Goal: Navigation & Orientation: Find specific page/section

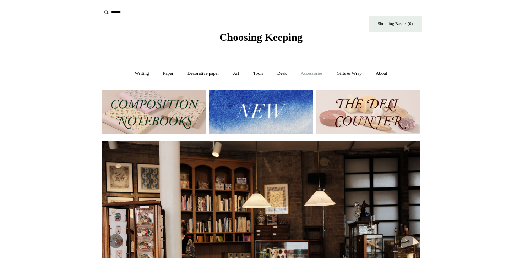
click at [305, 73] on link "Accessories +" at bounding box center [311, 73] width 35 height 19
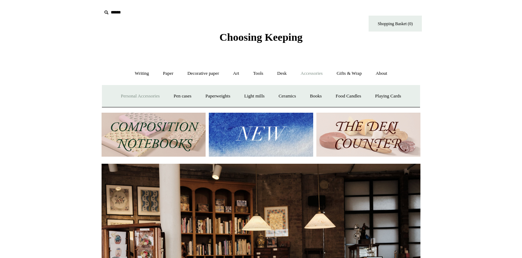
click at [134, 101] on link "Personal Accessories +" at bounding box center [139, 96] width 51 height 19
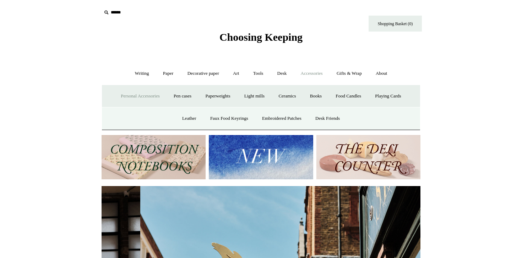
scroll to position [0, 319]
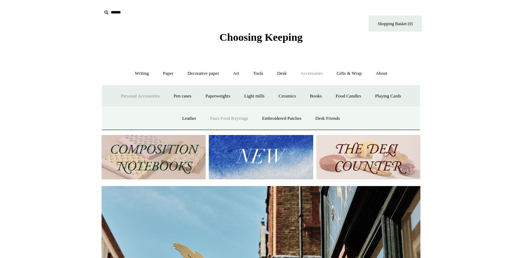
click at [231, 117] on link "Faux Food Keyrings" at bounding box center [229, 118] width 51 height 19
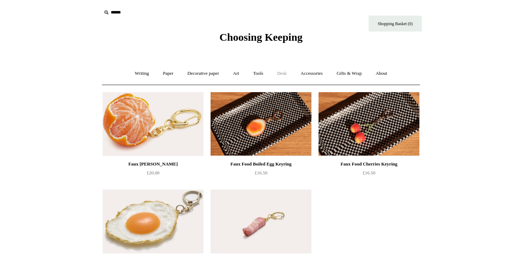
click at [282, 74] on link "Desk +" at bounding box center [282, 73] width 22 height 19
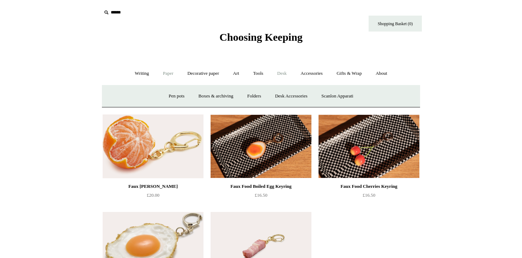
click at [158, 78] on link "Paper +" at bounding box center [167, 73] width 23 height 19
click at [192, 95] on link "📆 Dated Diaries 📆" at bounding box center [205, 96] width 52 height 19
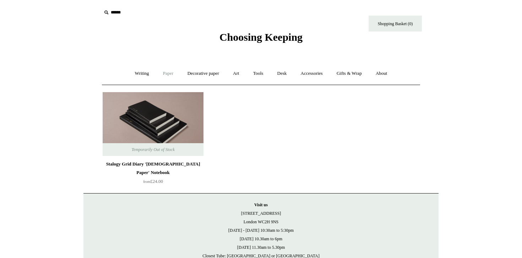
click at [168, 71] on link "Paper +" at bounding box center [167, 73] width 23 height 19
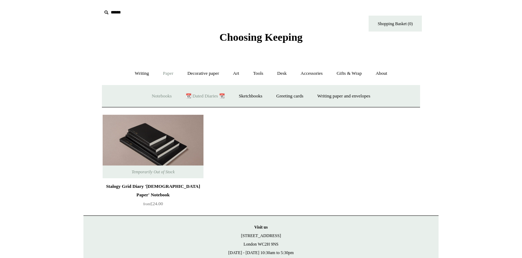
click at [165, 94] on link "Notebooks +" at bounding box center [161, 96] width 33 height 19
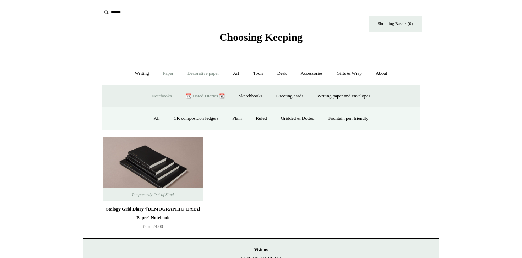
click at [188, 68] on link "Decorative paper +" at bounding box center [203, 73] width 44 height 19
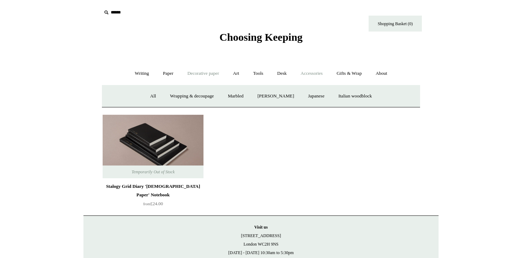
click at [313, 72] on link "Accessories +" at bounding box center [311, 73] width 35 height 19
click at [197, 75] on link "Decorative paper +" at bounding box center [203, 73] width 44 height 19
click at [316, 73] on link "Accessories +" at bounding box center [311, 73] width 35 height 19
click at [323, 99] on link "Books" at bounding box center [315, 96] width 24 height 19
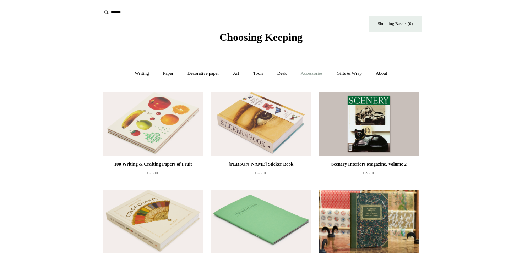
click at [301, 78] on link "Accessories +" at bounding box center [311, 73] width 35 height 19
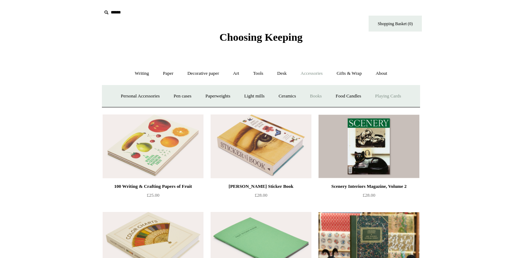
click at [394, 93] on link "Playing Cards" at bounding box center [387, 96] width 39 height 19
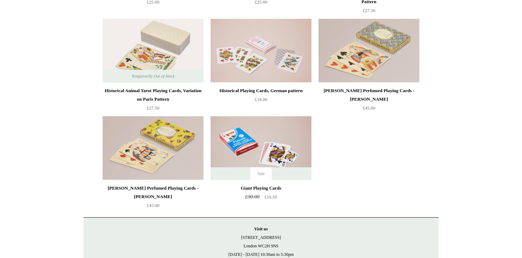
scroll to position [172, 0]
